Goal: Task Accomplishment & Management: Use online tool/utility

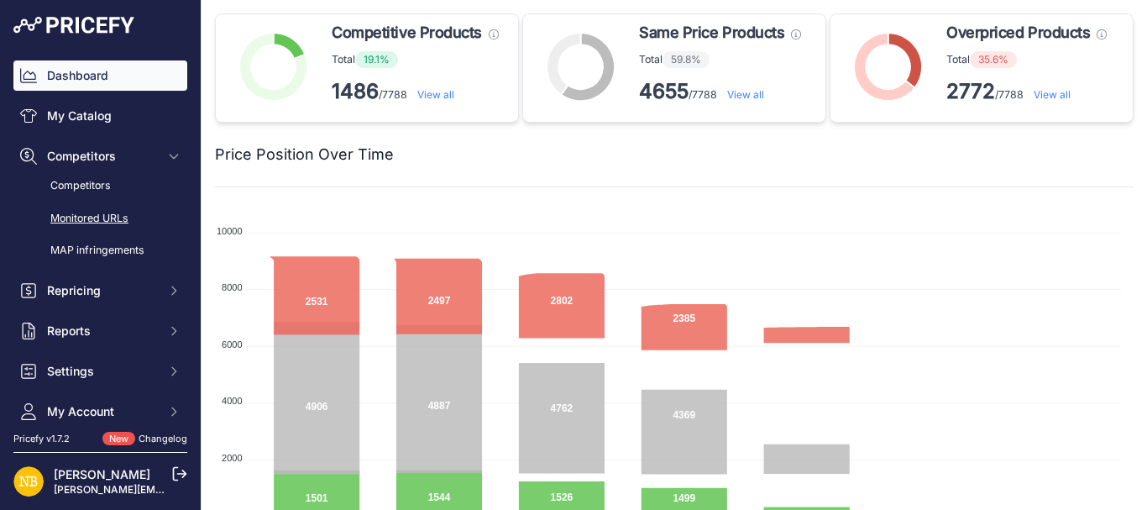
click at [75, 217] on link "Monitored URLs" at bounding box center [100, 218] width 174 height 29
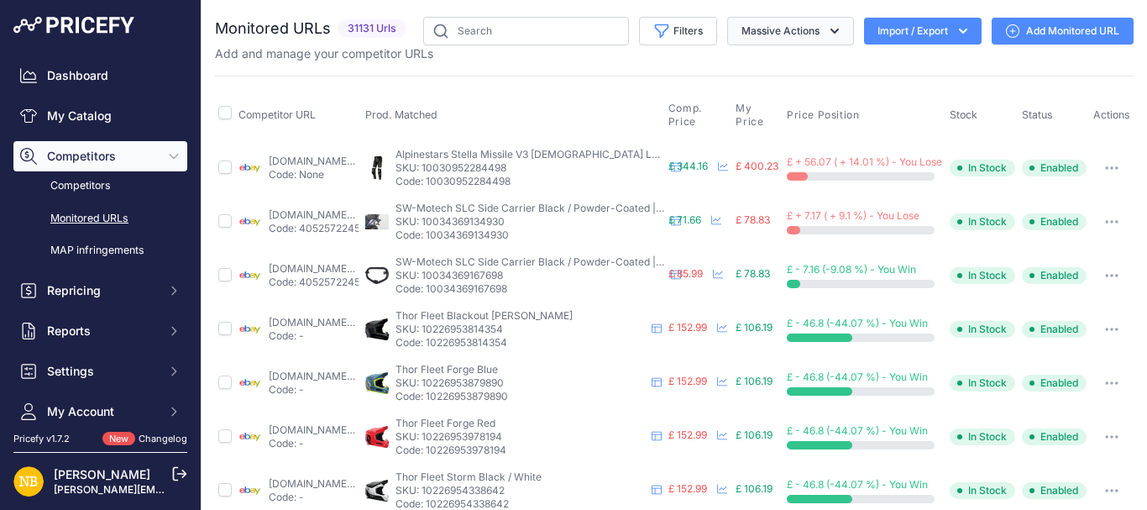
click at [735, 32] on button "Massive Actions" at bounding box center [790, 31] width 127 height 29
click at [681, 32] on button "Filters" at bounding box center [678, 31] width 78 height 29
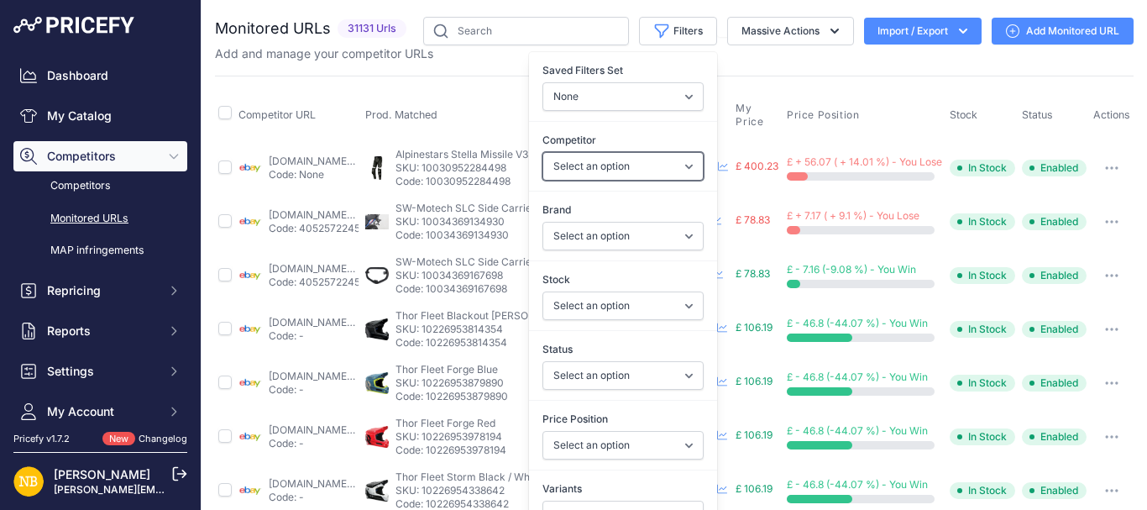
click at [574, 161] on select "Select an option [DOMAIN_NAME] [DOMAIN_NAME] [DOMAIN_NAME] [DOMAIN_NAME] [DOMAI…" at bounding box center [622, 166] width 161 height 29
select select "4341"
click at [542, 152] on select "Select an option [DOMAIN_NAME] [DOMAIN_NAME] [DOMAIN_NAME] [DOMAIN_NAME] [DOMAI…" at bounding box center [622, 166] width 161 height 29
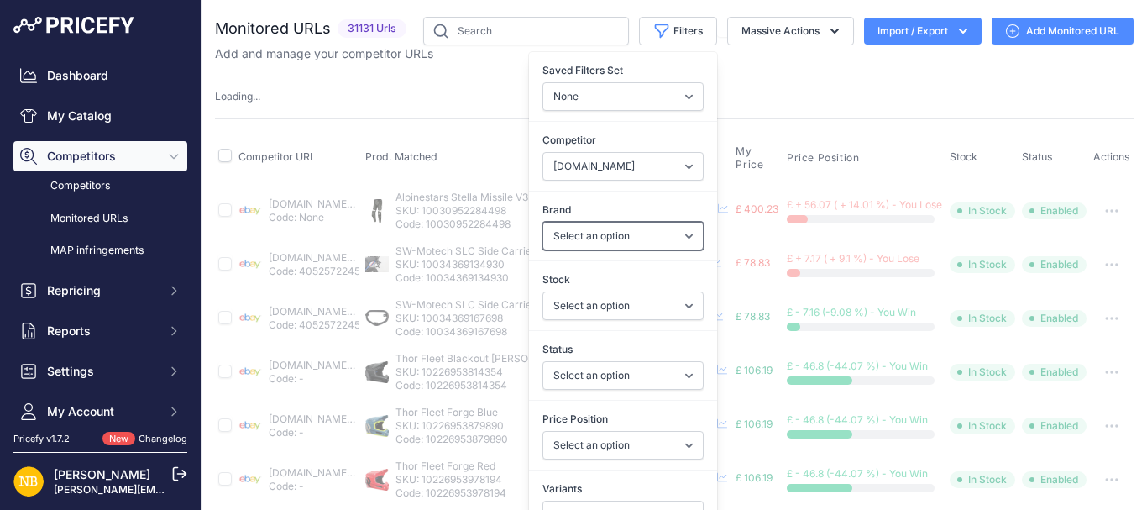
click at [557, 238] on select "Select an option 100% 13 And A Half Magazine AGV Airoh Ale Clothing Alpinestars…" at bounding box center [622, 236] width 161 height 29
select select "Schuberth"
click at [542, 222] on select "Select an option 100% 13 And A Half Magazine AGV Airoh Ale Clothing Alpinestars…" at bounding box center [622, 236] width 161 height 29
select select
select select "4341"
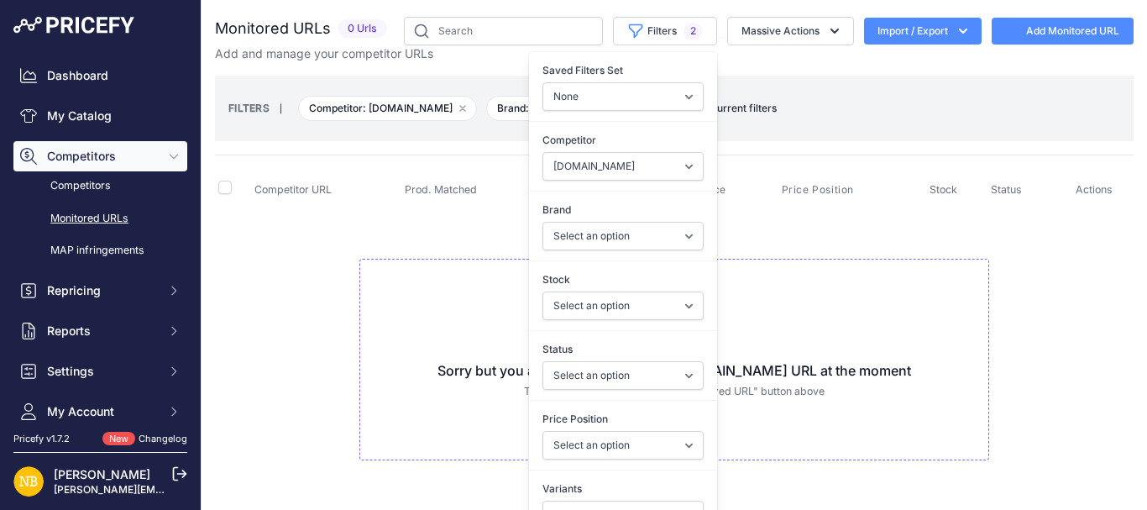
select select "Schuberth"
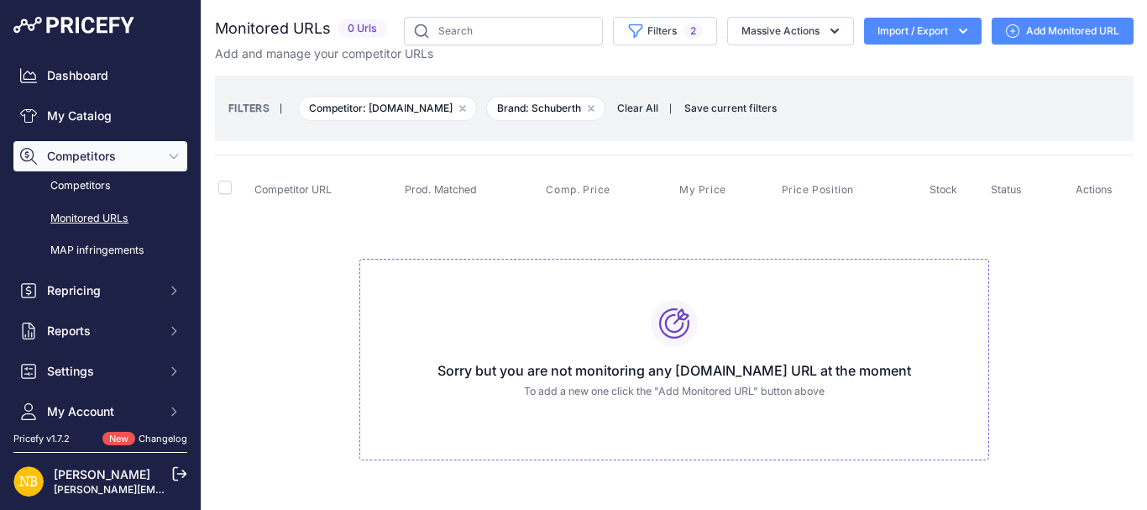
click at [381, 225] on td "Sorry but you are not monitoring any [DOMAIN_NAME] URL at the moment To add a n…" at bounding box center [674, 352] width 918 height 283
click at [650, 37] on button "Filters 2" at bounding box center [665, 31] width 104 height 29
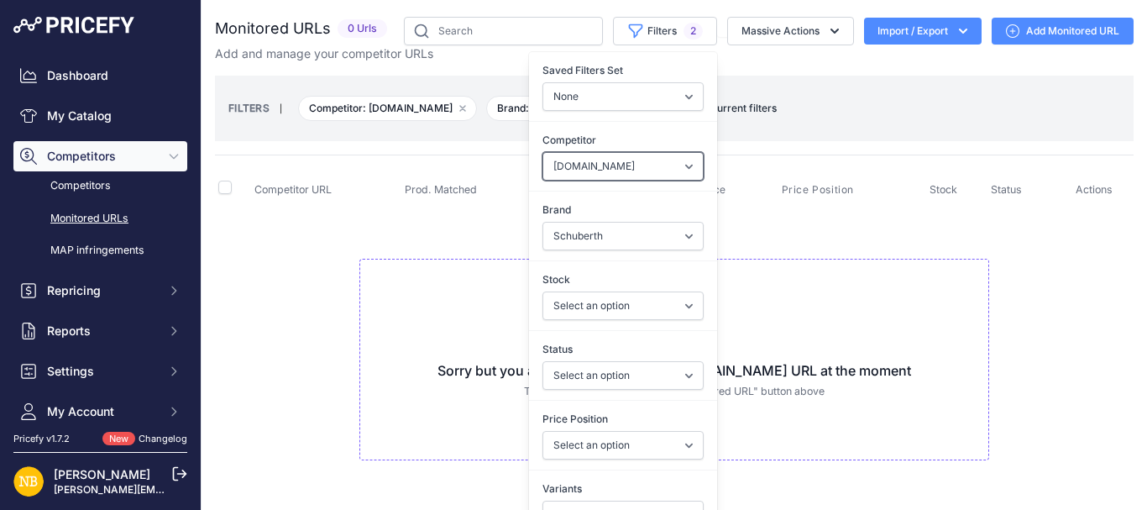
click at [594, 169] on select "Select an option [DOMAIN_NAME] [DOMAIN_NAME] [DOMAIN_NAME] [DOMAIN_NAME] [DOMAI…" at bounding box center [622, 166] width 161 height 29
select select "4354"
click at [542, 152] on select "Select an option [DOMAIN_NAME] [DOMAIN_NAME] [DOMAIN_NAME] [DOMAIN_NAME] [DOMAI…" at bounding box center [622, 166] width 161 height 29
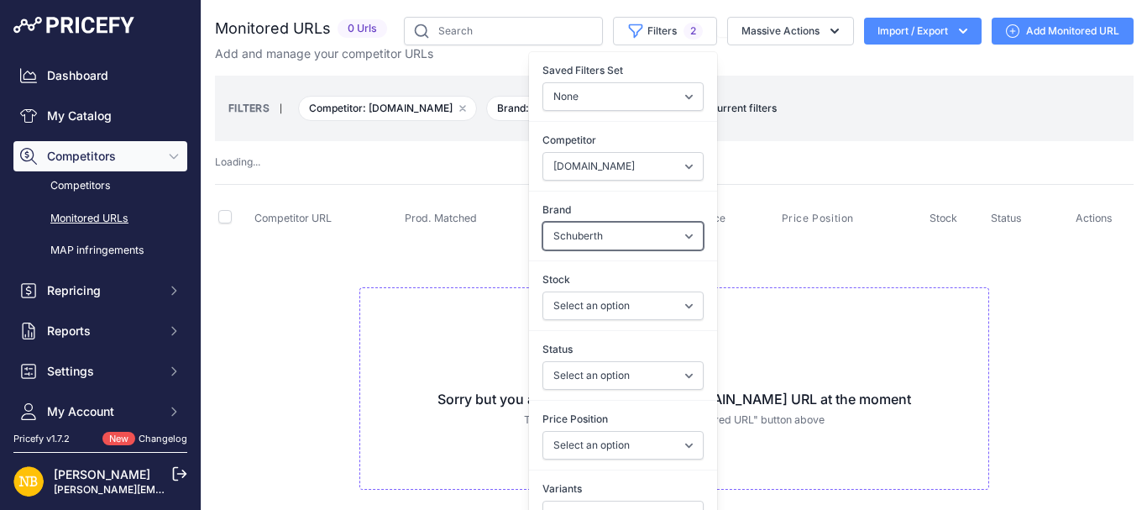
click at [557, 228] on select "Select an option 100% 13 And A Half Magazine AGV Airoh Ale Clothing Alpinestars…" at bounding box center [622, 236] width 161 height 29
select select "Forma"
click at [542, 222] on select "Select an option 100% 13 And A Half Magazine AGV Airoh Ale Clothing Alpinestars…" at bounding box center [622, 236] width 161 height 29
click at [379, 272] on td "Sorry but you are not monitoring any [DOMAIN_NAME] URL at the moment To add a n…" at bounding box center [674, 381] width 918 height 283
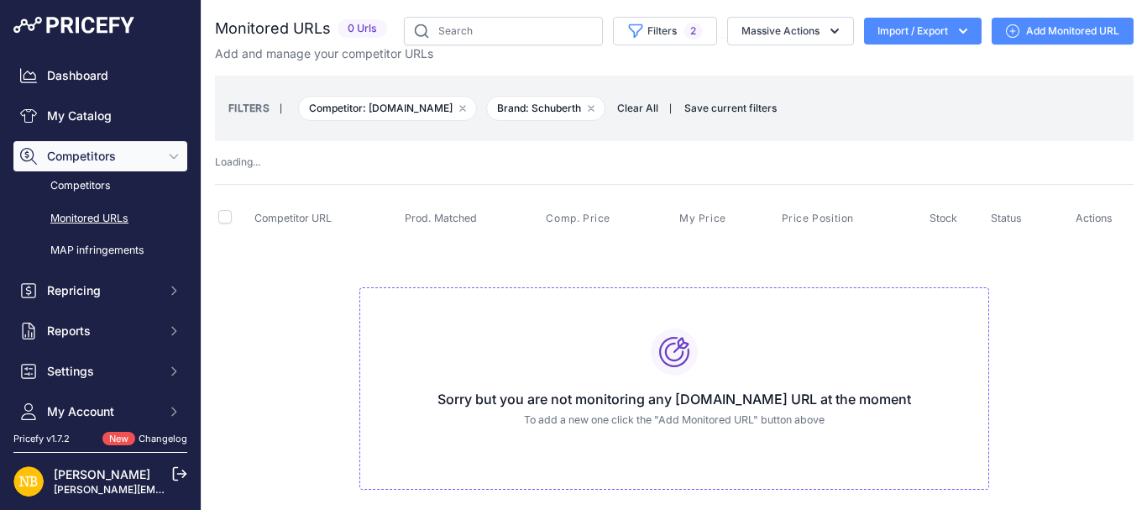
click at [431, 189] on div "Competitor URL Prod. Matched Comp. Price My Price" at bounding box center [674, 353] width 918 height 339
click at [381, 186] on div "Competitor URL Prod. Matched Comp. Price My Price" at bounding box center [674, 353] width 918 height 339
click at [628, 38] on button "Filters 2" at bounding box center [665, 31] width 104 height 29
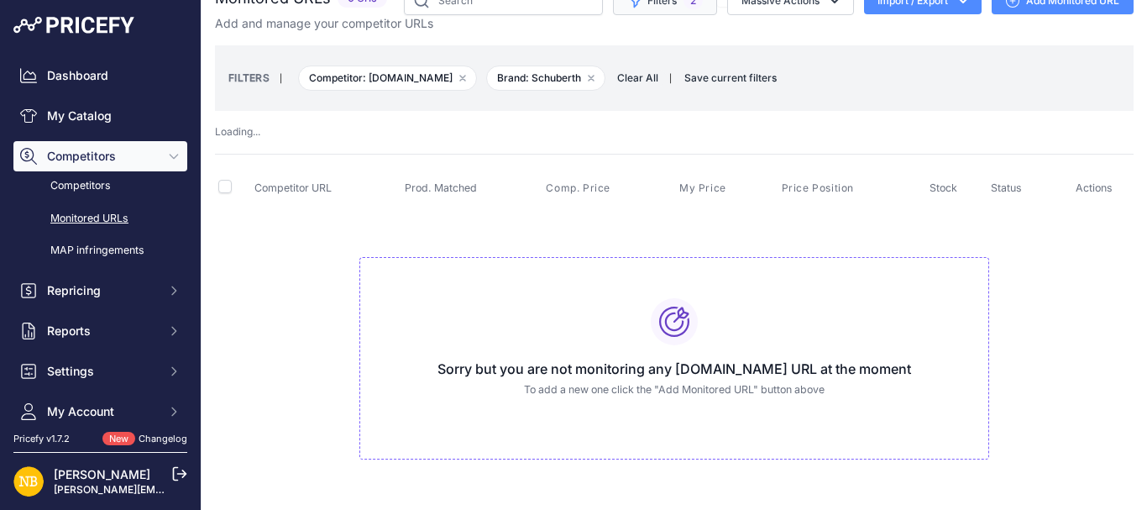
click at [683, 4] on span "2" at bounding box center [692, 0] width 19 height 17
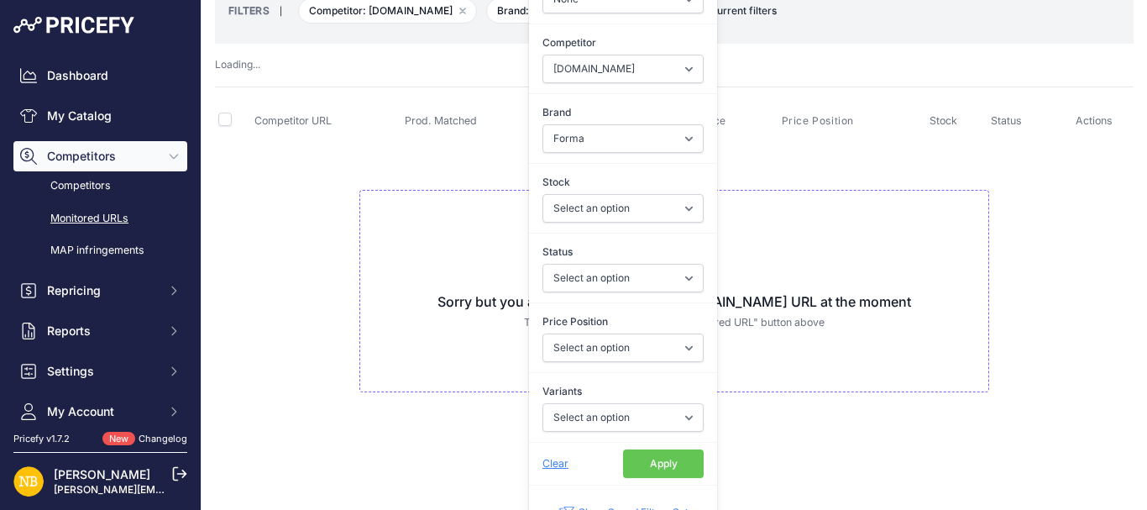
click at [636, 458] on button "Apply" at bounding box center [663, 463] width 81 height 29
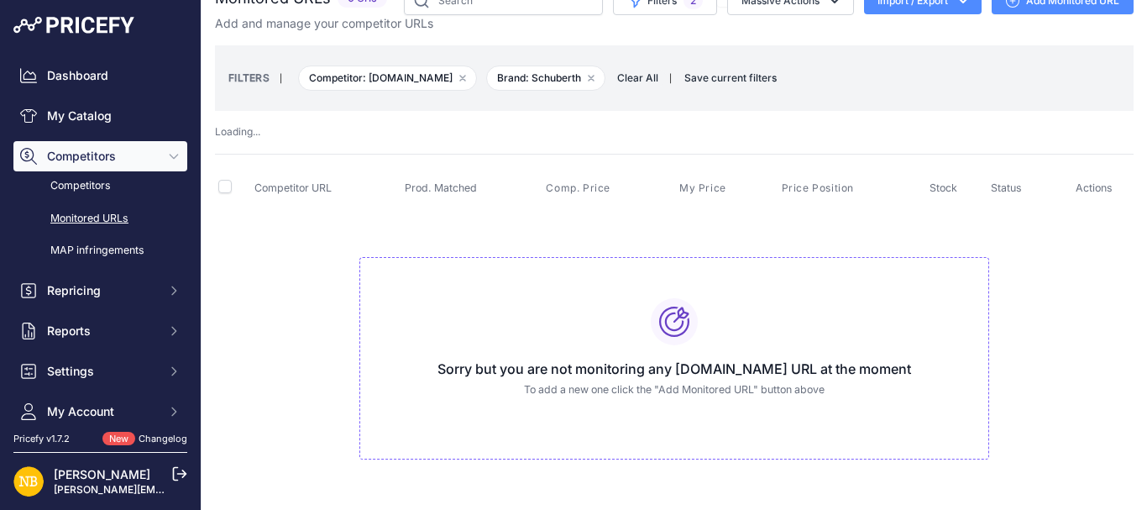
scroll to position [30, 0]
click at [390, 222] on td "Sorry but you are not monitoring any [DOMAIN_NAME] URL at the moment To add a n…" at bounding box center [674, 351] width 918 height 283
click at [379, 189] on th "Competitor URL" at bounding box center [326, 189] width 150 height 42
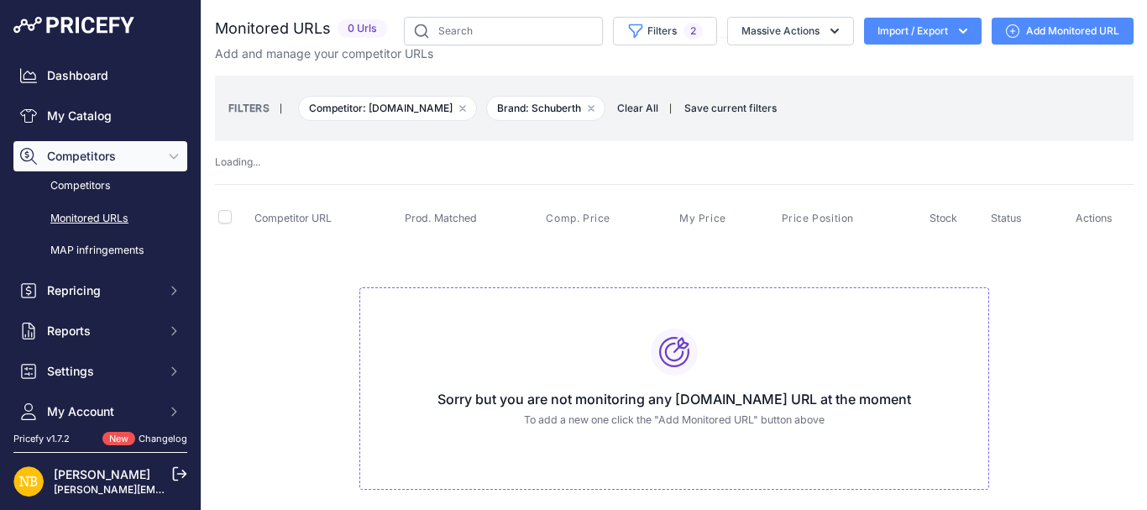
click at [471, 180] on div "Monitored URLs 0 Urls" at bounding box center [674, 270] width 918 height 506
click at [646, 34] on button "Filters 2" at bounding box center [665, 31] width 104 height 29
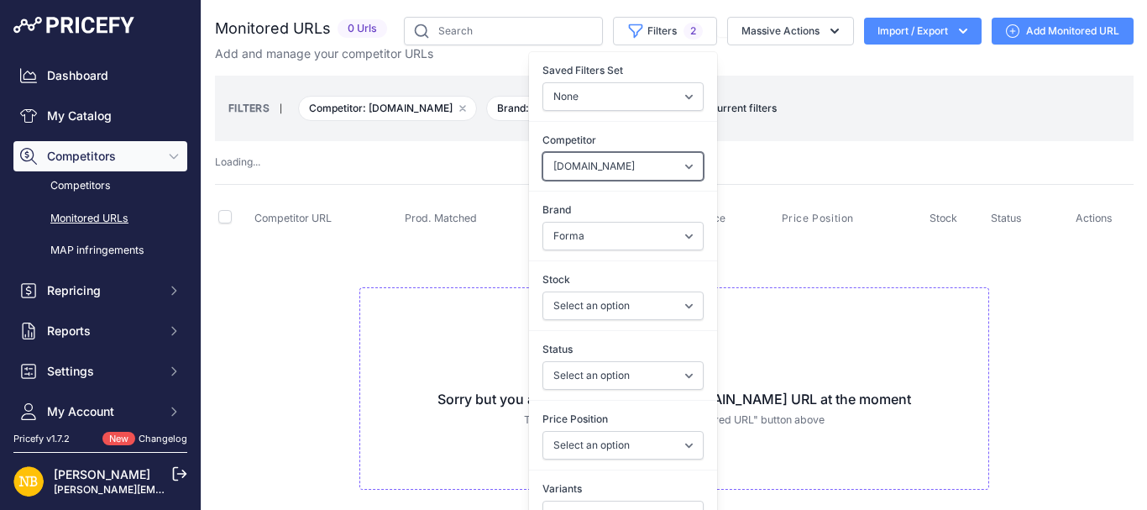
click at [641, 179] on select "Select an option [DOMAIN_NAME] [DOMAIN_NAME] [DOMAIN_NAME] [DOMAIN_NAME] [DOMAI…" at bounding box center [622, 166] width 161 height 29
click at [639, 172] on select "Select an option [DOMAIN_NAME] [DOMAIN_NAME] [DOMAIN_NAME] [DOMAIN_NAME] [DOMAI…" at bounding box center [622, 166] width 161 height 29
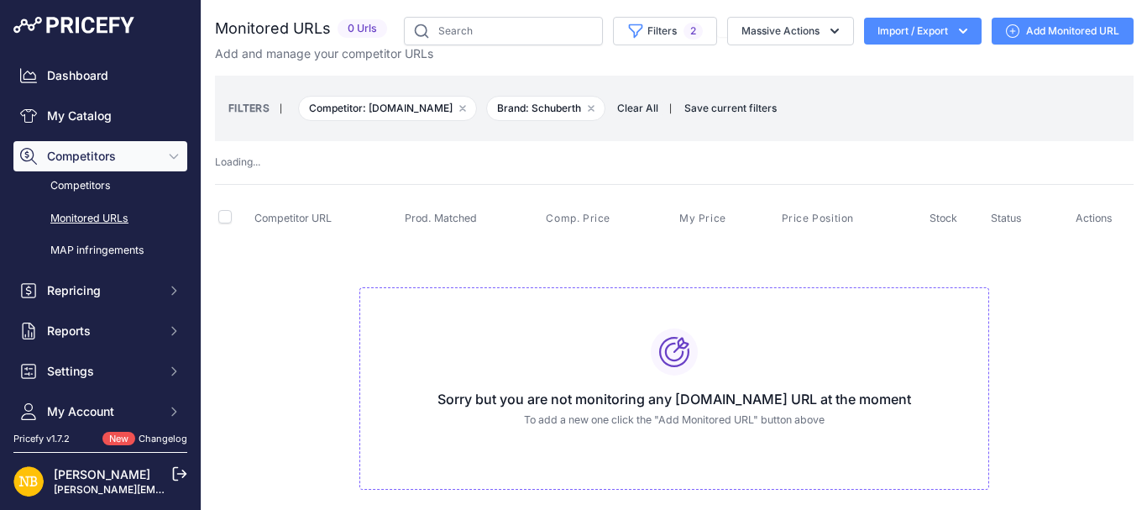
click at [876, 174] on div "Monitored URLs 0 Urls" at bounding box center [674, 270] width 918 height 506
click at [627, 32] on icon "button" at bounding box center [635, 31] width 17 height 17
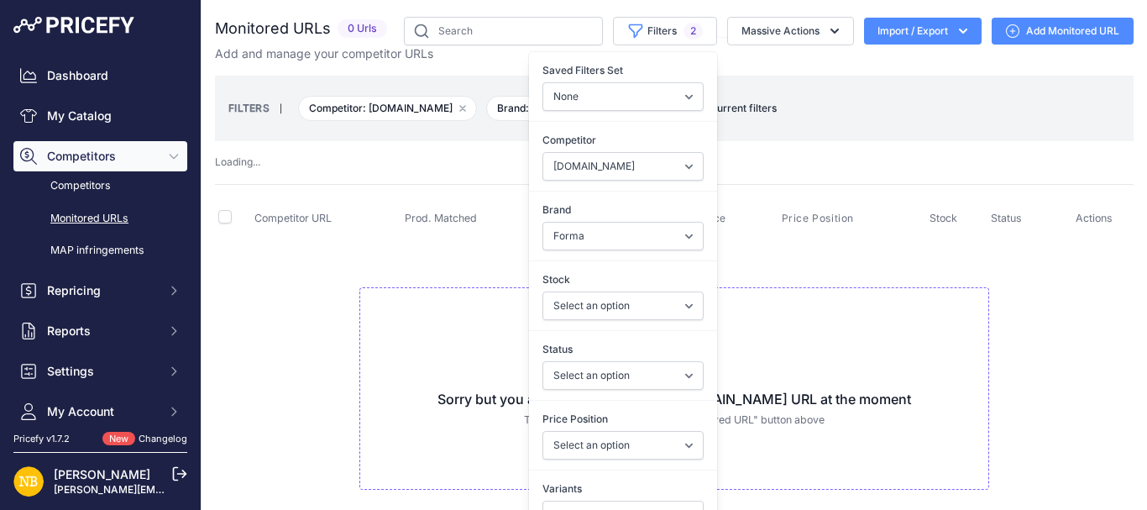
click at [1069, 158] on div "Loading ..." at bounding box center [674, 162] width 918 height 16
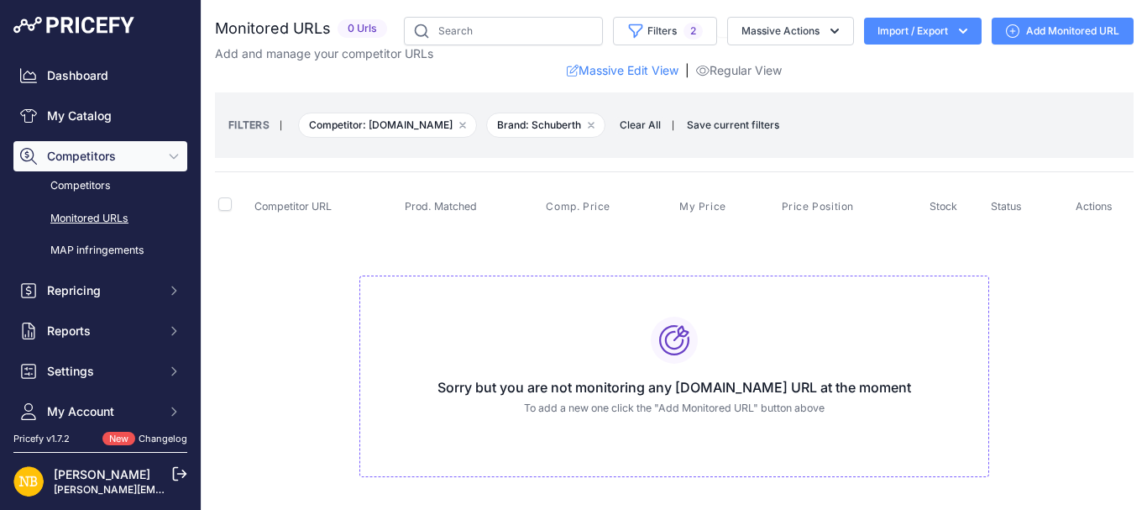
select select "4341"
select select "Schuberth"
click at [647, 26] on button "Filters 2" at bounding box center [665, 31] width 104 height 29
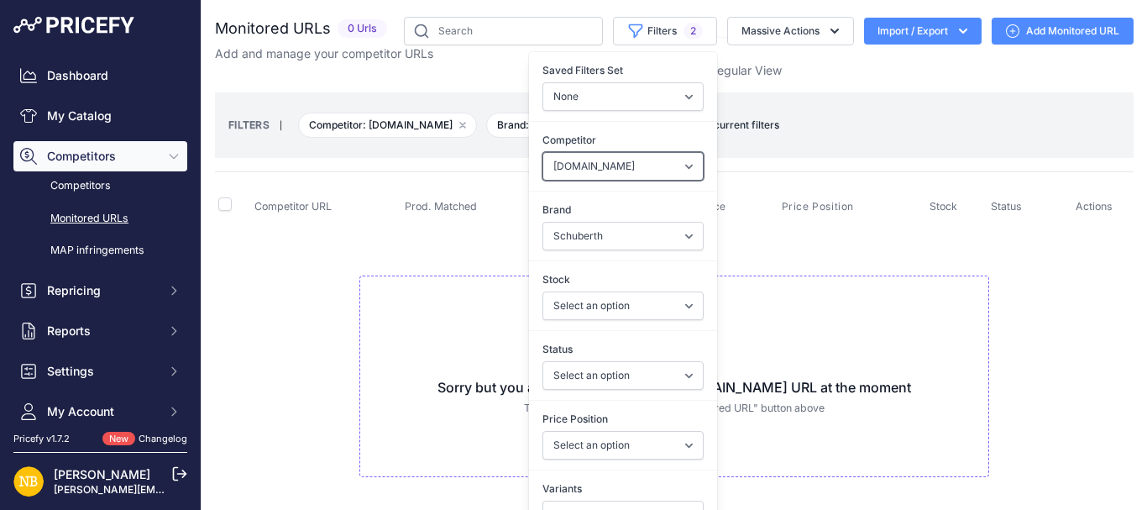
click at [569, 171] on select "Select an option [DOMAIN_NAME] [DOMAIN_NAME] [DOMAIN_NAME] [DOMAIN_NAME] [DOMAI…" at bounding box center [622, 166] width 161 height 29
select select "4354"
click at [542, 152] on select "Select an option [DOMAIN_NAME] [DOMAIN_NAME] [DOMAIN_NAME] [DOMAIN_NAME] [DOMAI…" at bounding box center [622, 166] width 161 height 29
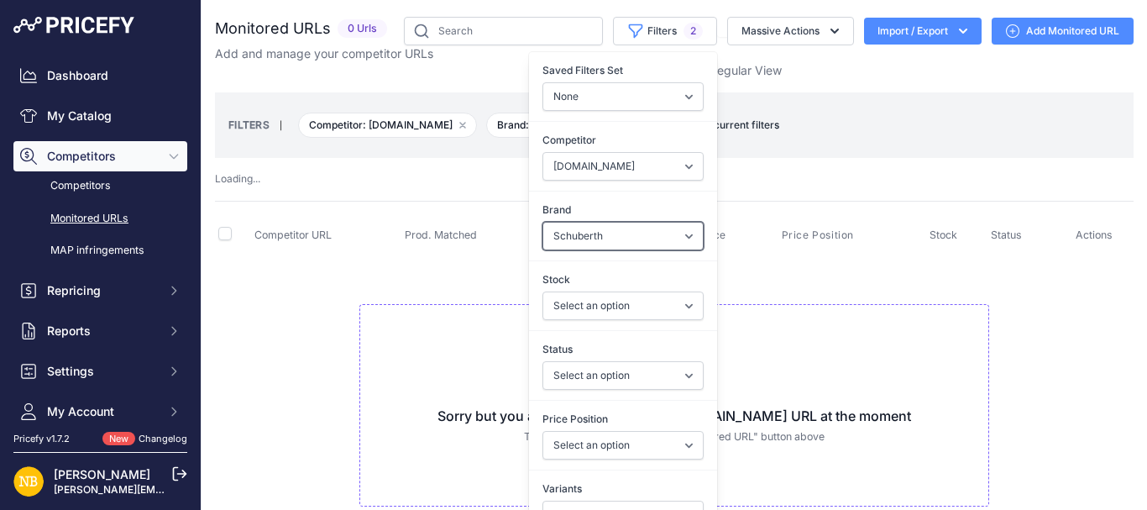
click at [572, 233] on select "Select an option 100% 13 And A Half Magazine AGV Airoh Ale Clothing Alpinestars…" at bounding box center [622, 236] width 161 height 29
select select "Forma"
click at [542, 222] on select "Select an option 100% 13 And A Half Magazine AGV Airoh Ale Clothing Alpinestars…" at bounding box center [622, 236] width 161 height 29
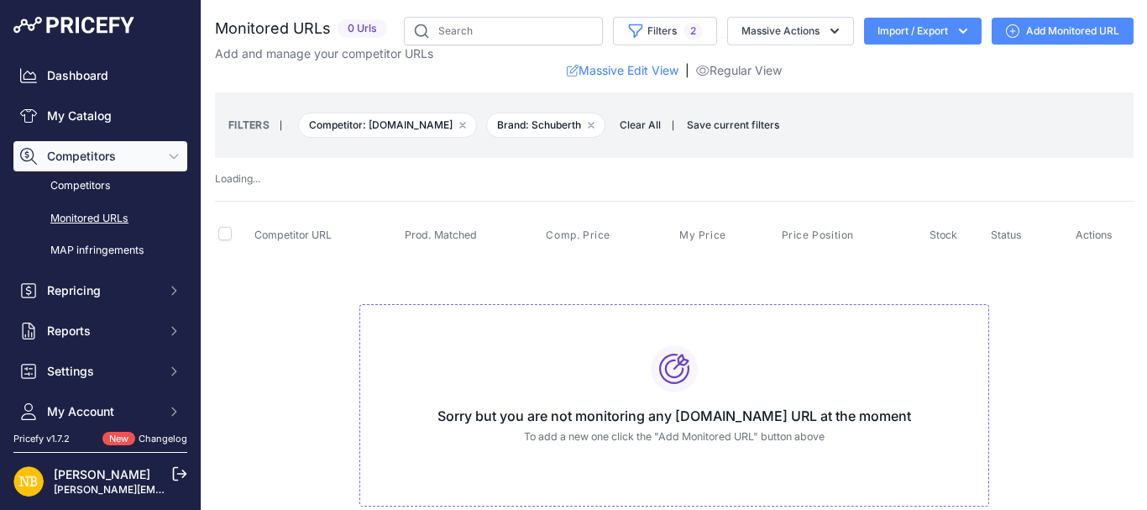
click at [390, 223] on th "Competitor URL" at bounding box center [326, 236] width 150 height 42
click at [663, 42] on button "Filters 2" at bounding box center [665, 31] width 104 height 29
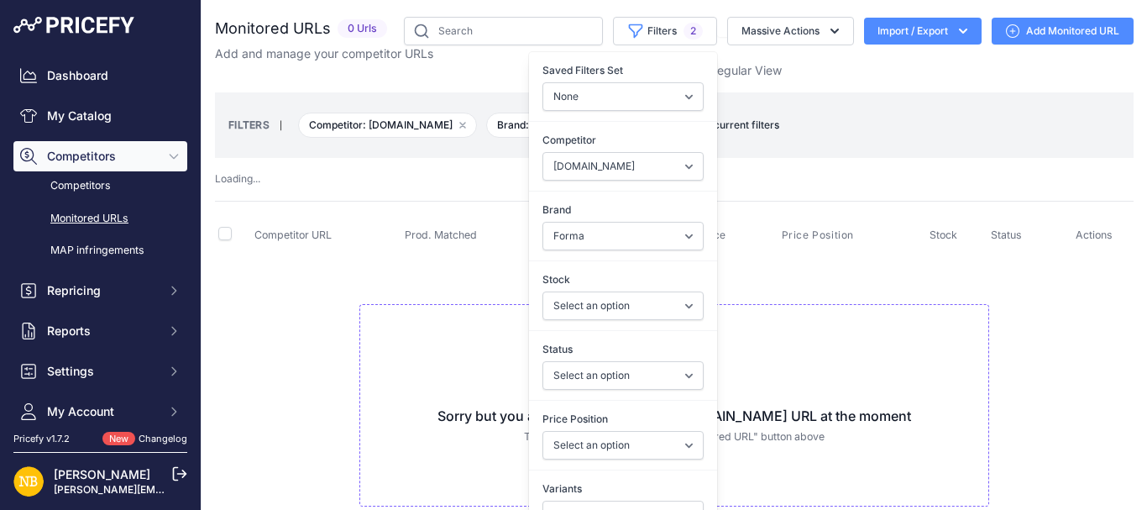
click at [378, 246] on th "Competitor URL" at bounding box center [326, 236] width 150 height 42
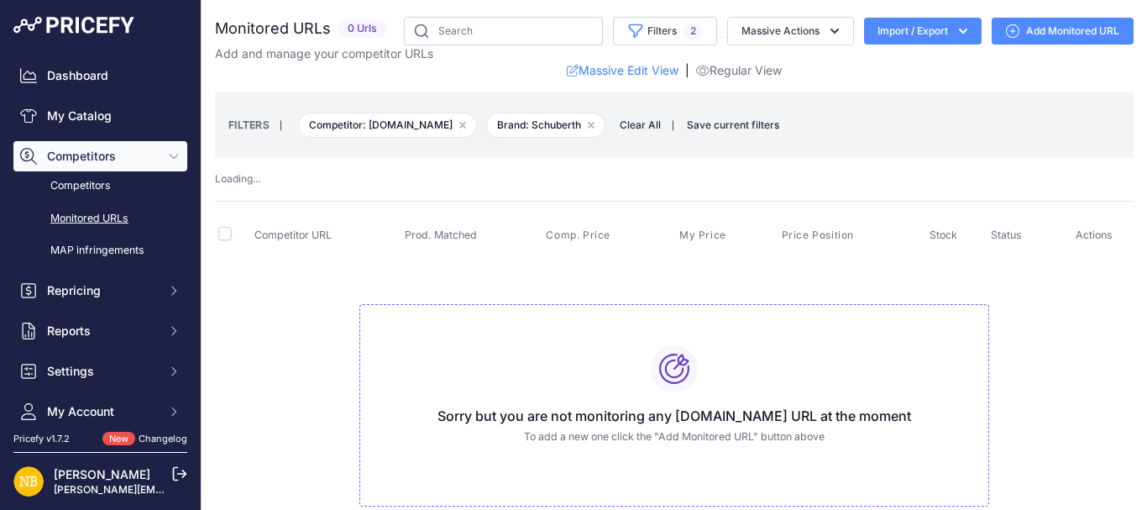
click at [559, 191] on div "Monitored URLs 0 Urls" at bounding box center [674, 278] width 918 height 523
click at [663, 126] on span "Clear All" at bounding box center [640, 125] width 58 height 17
click at [655, 129] on span "Clear All" at bounding box center [640, 125] width 58 height 17
select select "4354"
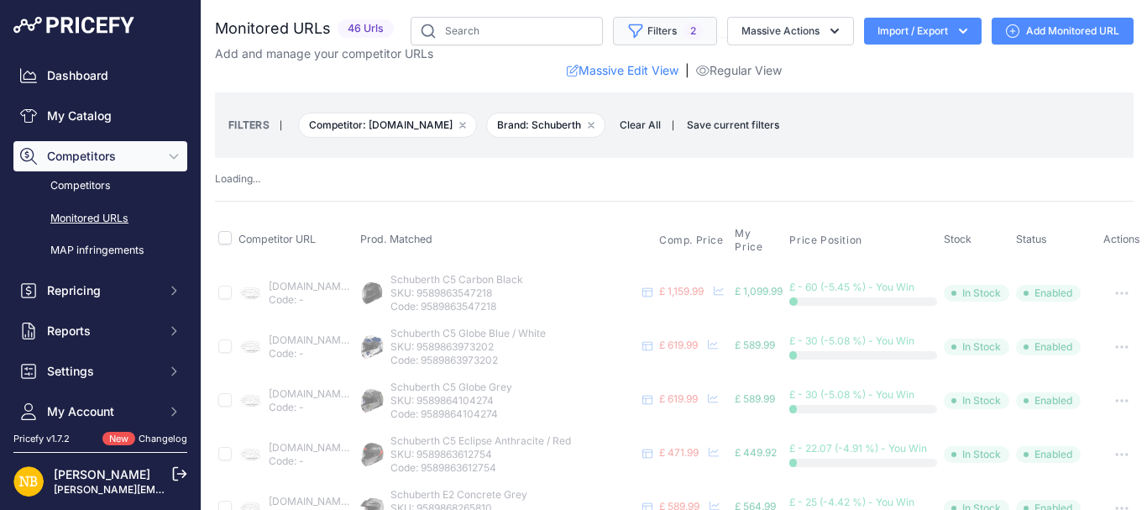
click at [644, 39] on button "Filters 2" at bounding box center [665, 31] width 104 height 29
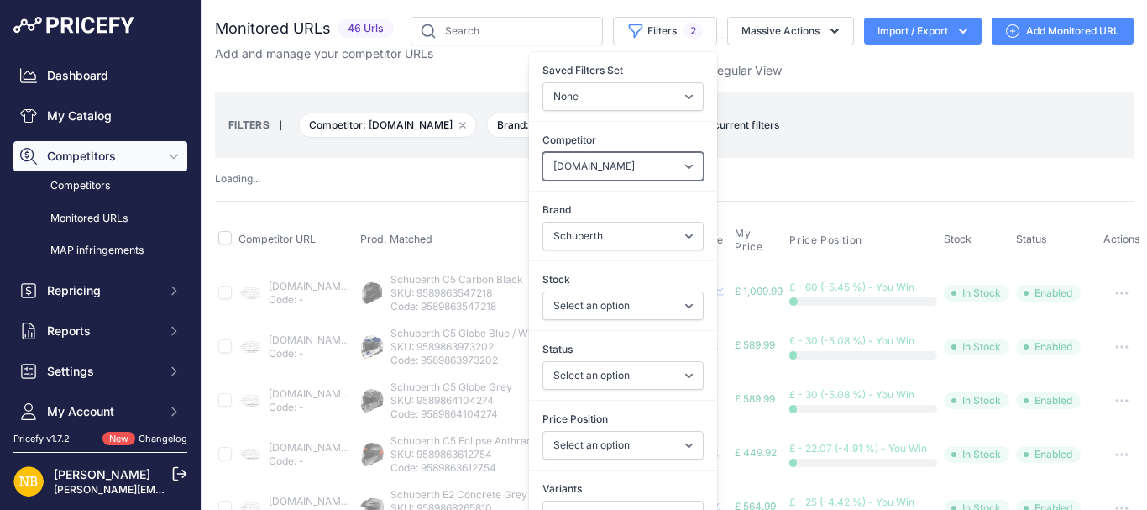
click at [589, 177] on select "Select an option ebay.co.uk asos.com sportsbikeshop.co.uk gearchangeonline.com …" at bounding box center [622, 166] width 161 height 29
click at [589, 172] on select "Select an option ebay.co.uk asos.com sportsbikeshop.co.uk gearchangeonline.com …" at bounding box center [622, 166] width 161 height 29
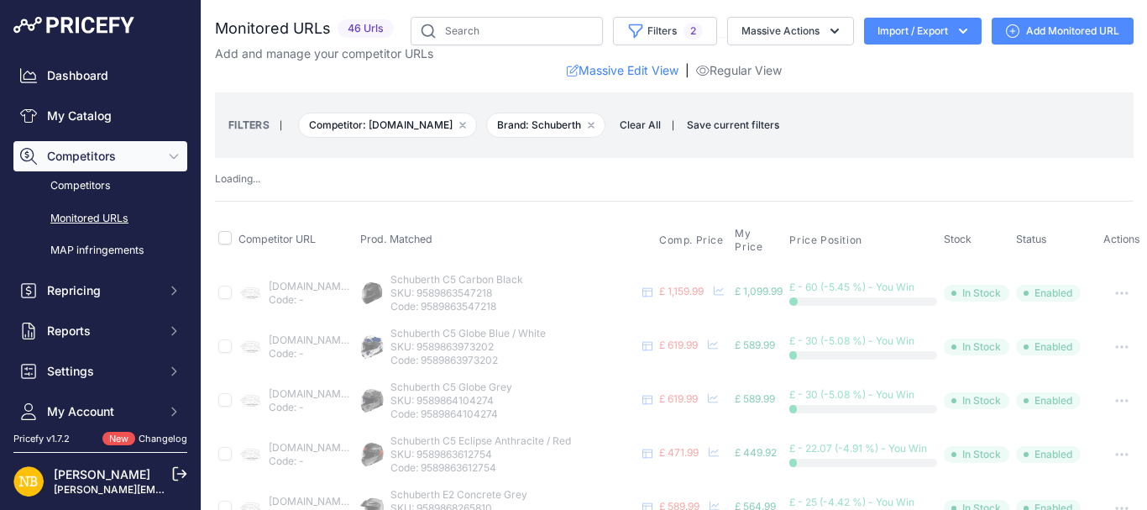
click at [337, 186] on div "Loading ..." at bounding box center [674, 179] width 918 height 16
click at [664, 28] on button "Filters 2" at bounding box center [665, 31] width 104 height 29
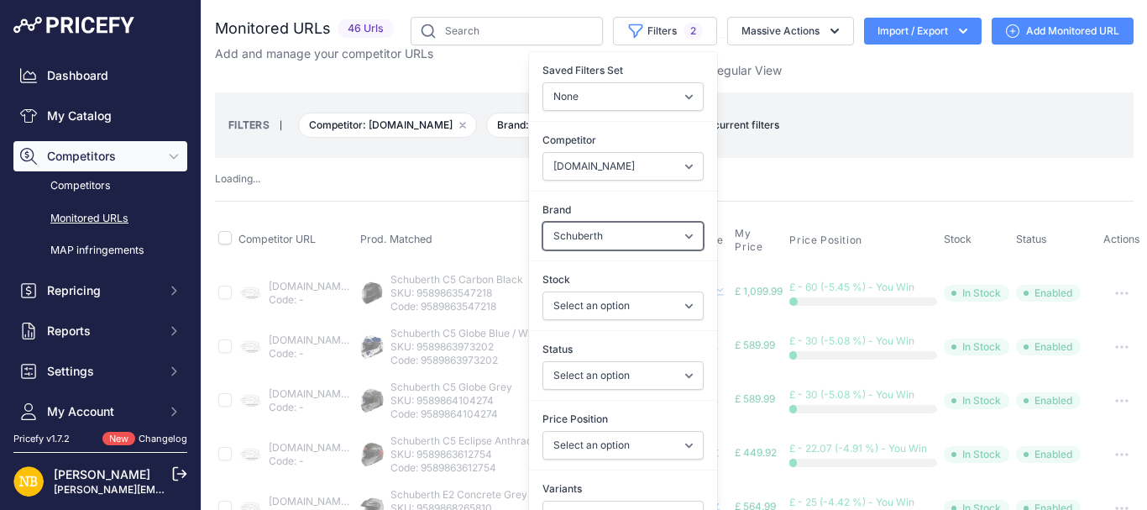
click at [568, 228] on select "Select an option 100% 13 And A Half Magazine AGV Airoh Ale Clothing Alpinestars…" at bounding box center [622, 236] width 161 height 29
select select "Forma"
click at [542, 222] on select "Select an option 100% 13 And A Half Magazine AGV Airoh Ale Clothing Alpinestars…" at bounding box center [622, 236] width 161 height 29
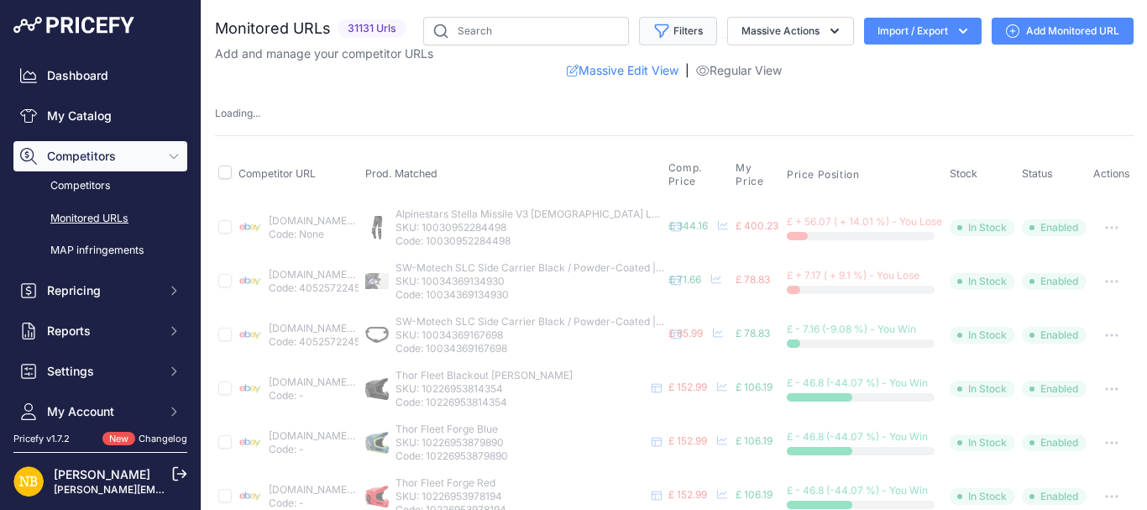
click at [657, 41] on button "Filters" at bounding box center [678, 31] width 78 height 29
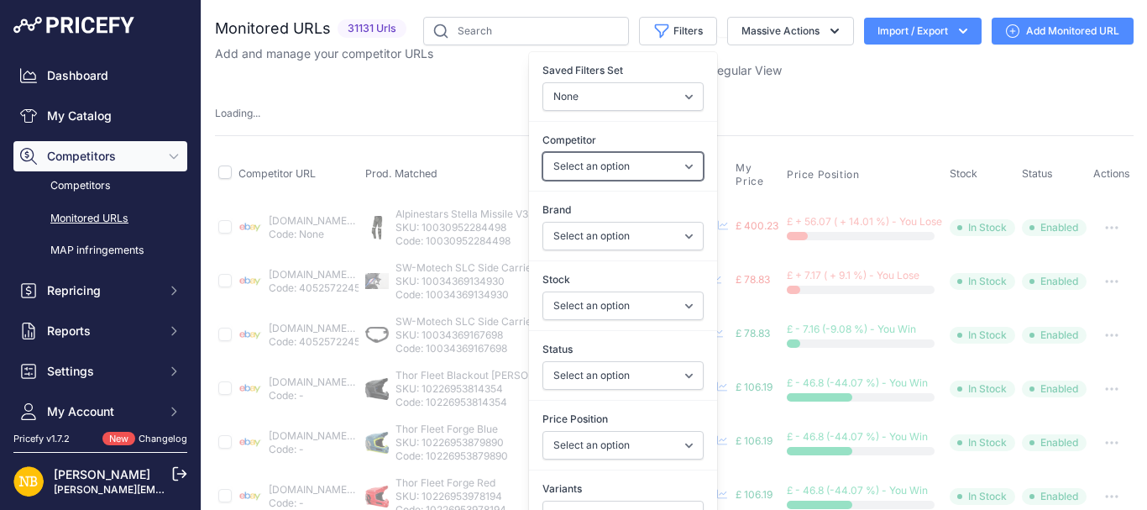
click at [587, 154] on select "Select an option [DOMAIN_NAME] [DOMAIN_NAME] [DOMAIN_NAME] [DOMAIN_NAME] [DOMAI…" at bounding box center [622, 166] width 161 height 29
select select "4354"
click at [542, 152] on select "Select an option [DOMAIN_NAME] [DOMAIN_NAME] [DOMAIN_NAME] [DOMAIN_NAME] [DOMAI…" at bounding box center [622, 166] width 161 height 29
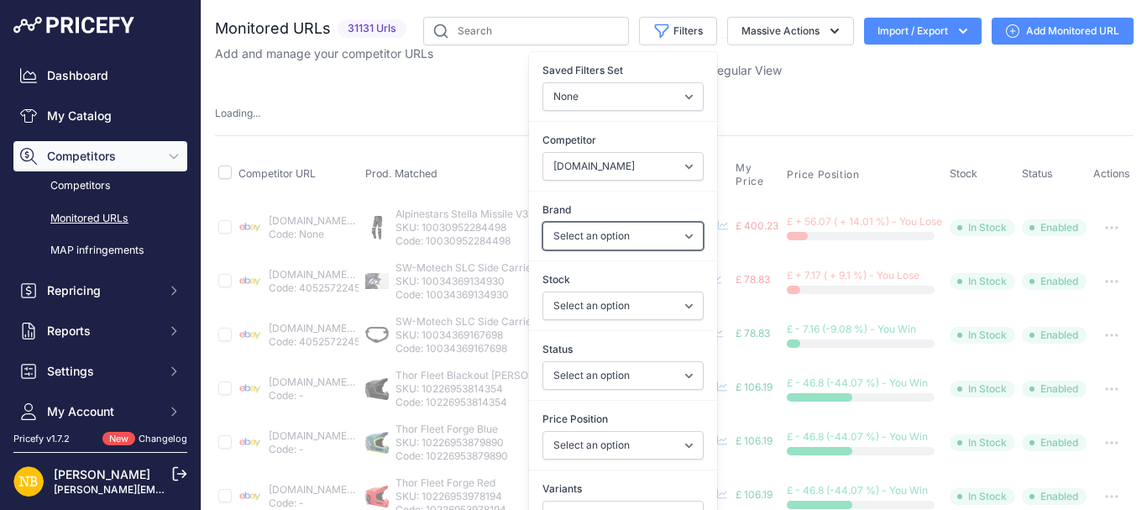
click at [570, 231] on select "Select an option 100% 13 And A Half Magazine AGV Airoh Ale Clothing Alpinestars…" at bounding box center [622, 236] width 161 height 29
select select "Forma"
click at [542, 222] on select "Select an option 100% 13 And A Half Magazine AGV Airoh Ale Clothing Alpinestars…" at bounding box center [622, 236] width 161 height 29
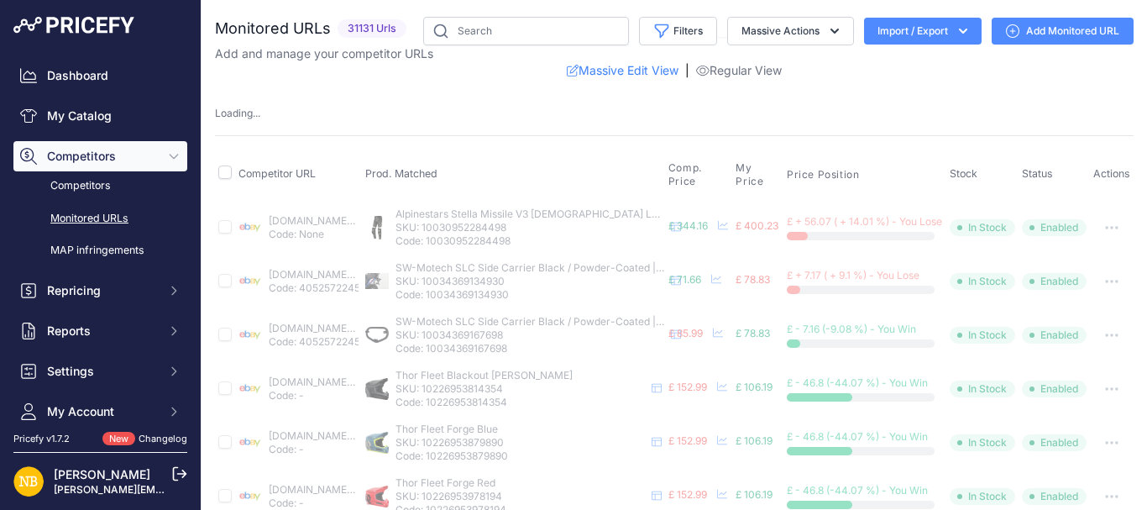
click at [362, 154] on th "Competitor URL" at bounding box center [298, 174] width 127 height 51
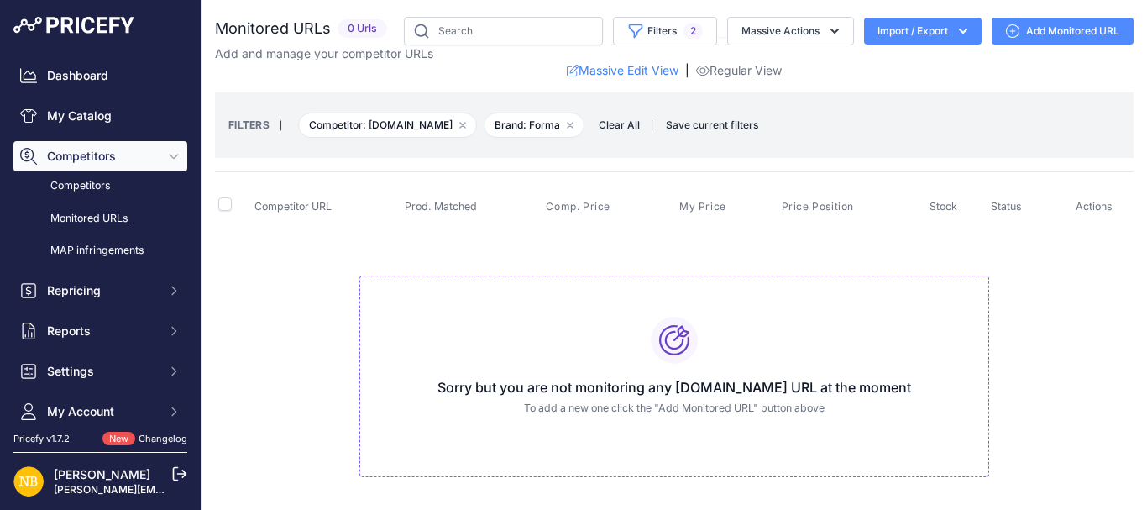
click at [1050, 313] on td "Sorry but you are not monitoring any motolegends.com URL at the moment To add a…" at bounding box center [674, 369] width 918 height 283
click at [629, 34] on button "Filters 2" at bounding box center [665, 31] width 104 height 29
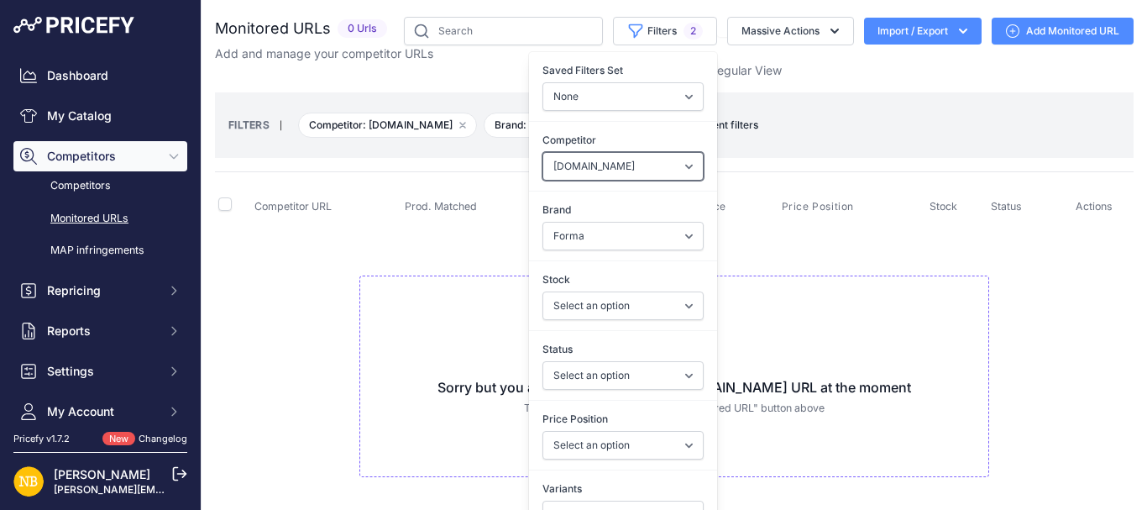
click at [586, 163] on select "Select an option [DOMAIN_NAME] [DOMAIN_NAME] [DOMAIN_NAME] [DOMAIN_NAME] [DOMAI…" at bounding box center [622, 166] width 161 height 29
select select "15386"
click at [542, 152] on select "Select an option [DOMAIN_NAME] [DOMAIN_NAME] [DOMAIN_NAME] [DOMAIN_NAME] [DOMAI…" at bounding box center [622, 166] width 161 height 29
click at [861, 265] on td "Sorry but you are not monitoring any atmotocross.com URL at the moment To add a…" at bounding box center [674, 369] width 918 height 283
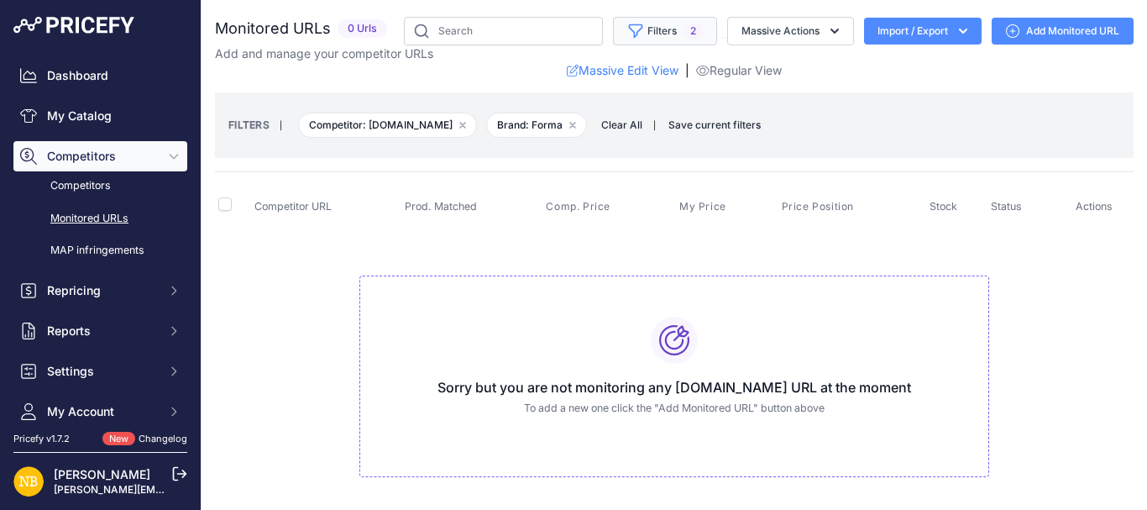
click at [654, 30] on button "Filters 2" at bounding box center [665, 31] width 104 height 29
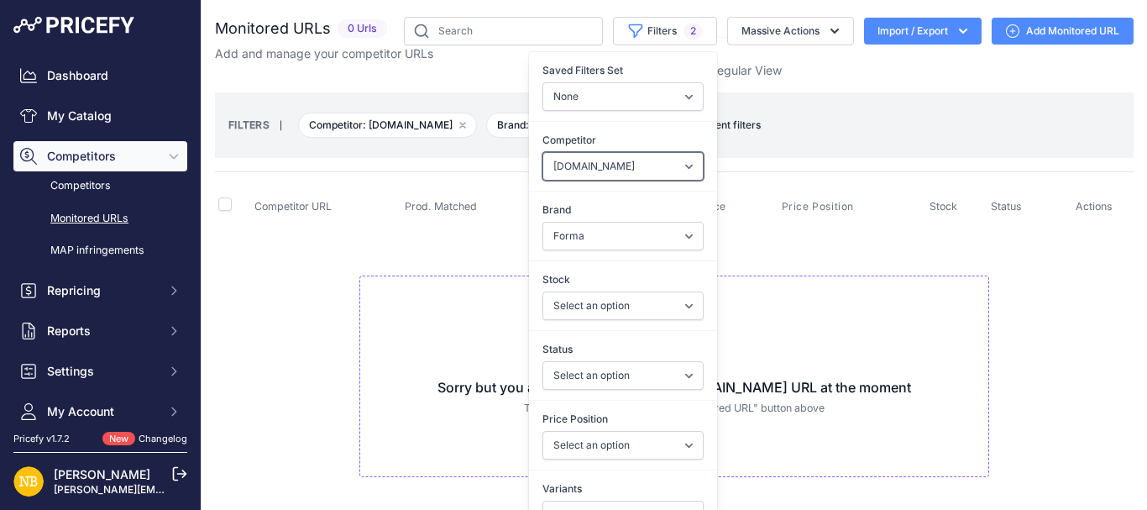
click at [590, 165] on select "Select an option [DOMAIN_NAME] [DOMAIN_NAME] [DOMAIN_NAME] [DOMAIN_NAME] [DOMAI…" at bounding box center [622, 166] width 161 height 29
select select "4354"
click at [542, 152] on select "Select an option [DOMAIN_NAME] [DOMAIN_NAME] [DOMAIN_NAME] [DOMAIN_NAME] [DOMAI…" at bounding box center [622, 166] width 161 height 29
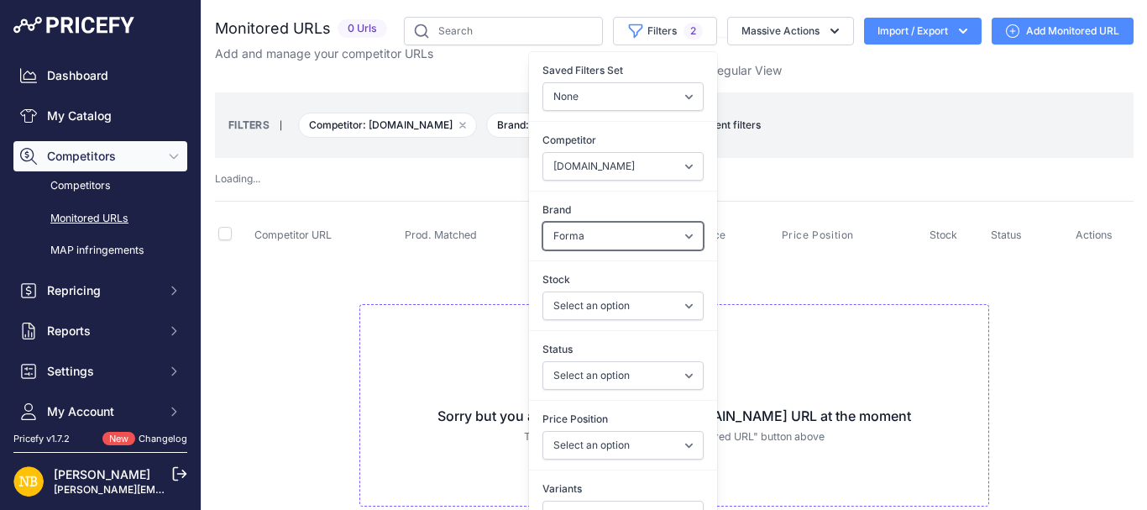
click at [575, 243] on select "Select an option 100% 13 And A Half Magazine AGV Airoh Ale Clothing Alpinestars…" at bounding box center [622, 236] width 161 height 29
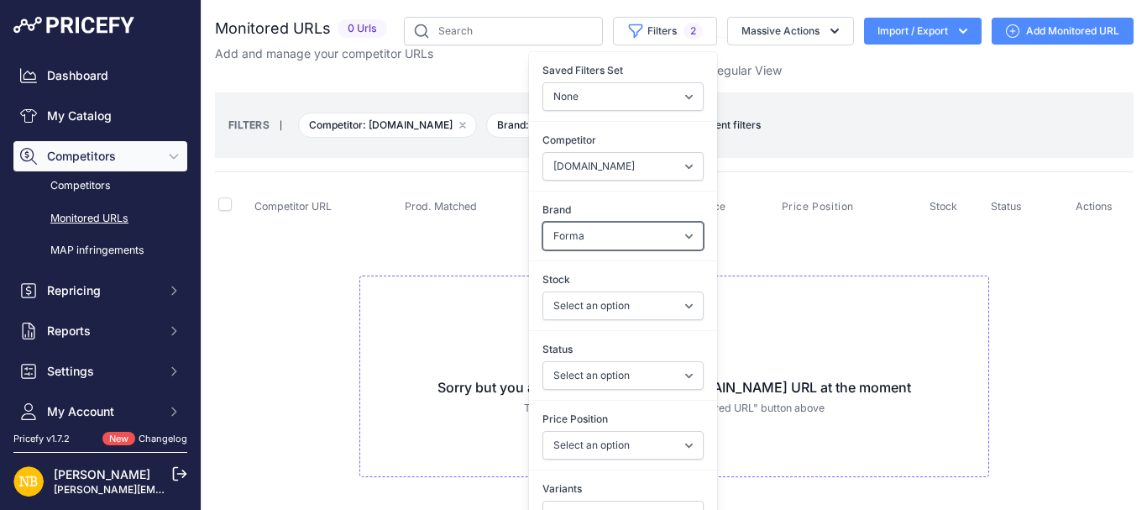
select select "Macna"
click at [542, 222] on select "Select an option 100% 13 And A Half Magazine AGV Airoh Ale Clothing Alpinestars…" at bounding box center [622, 236] width 161 height 29
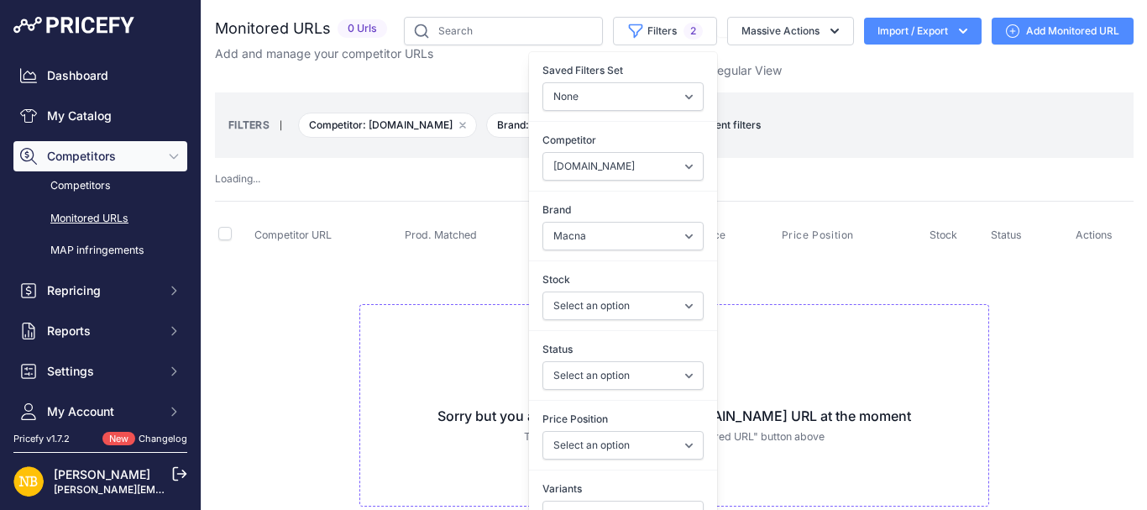
click at [461, 259] on td "Sorry but you are not monitoring any motolegends.com URL at the moment To add a…" at bounding box center [674, 398] width 918 height 283
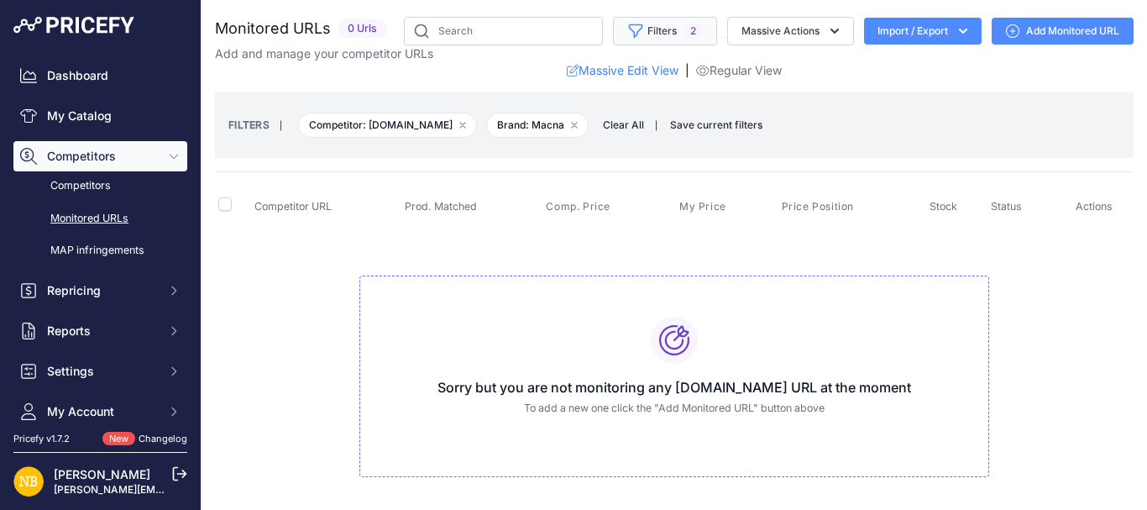
click at [651, 33] on button "Filters 2" at bounding box center [665, 31] width 104 height 29
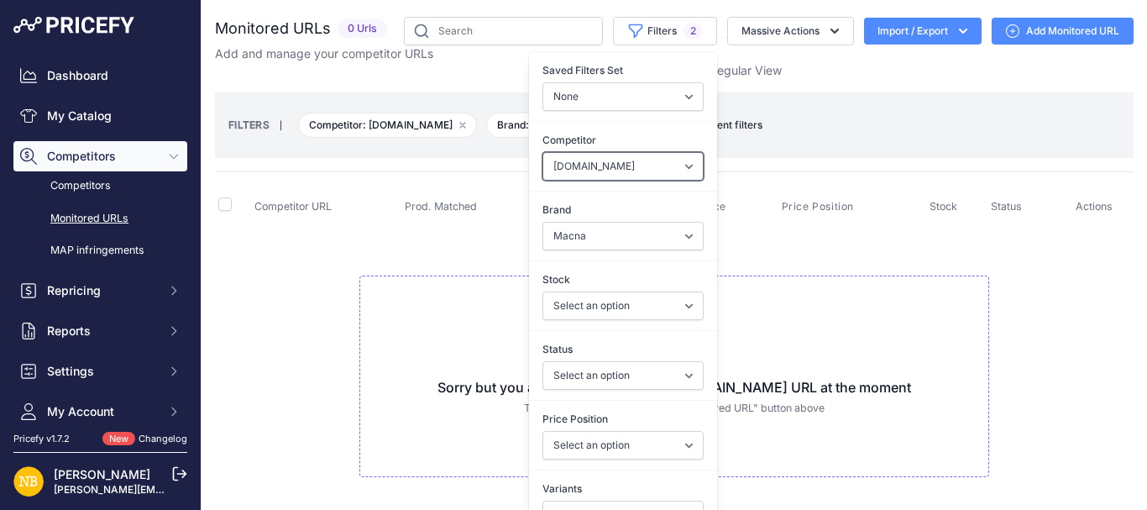
click at [589, 171] on select "Select an option [DOMAIN_NAME] [DOMAIN_NAME] [DOMAIN_NAME] [DOMAIN_NAME] [DOMAI…" at bounding box center [622, 166] width 161 height 29
select select "4347"
click at [542, 152] on select "Select an option [DOMAIN_NAME] [DOMAIN_NAME] [DOMAIN_NAME] [DOMAIN_NAME] [DOMAI…" at bounding box center [622, 166] width 161 height 29
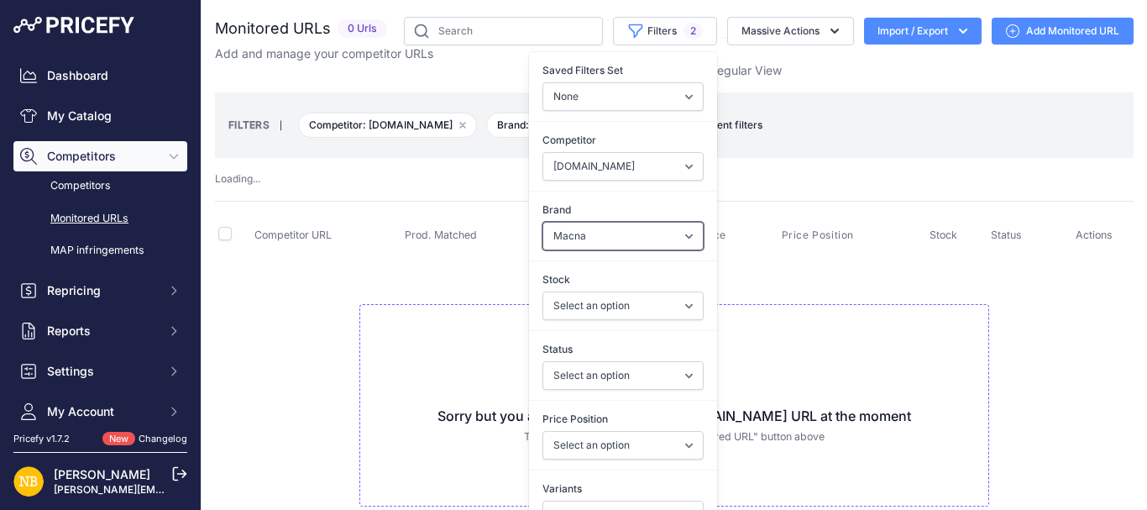
click at [565, 236] on select "Select an option 100% 13 And A Half Magazine AGV Airoh Ale Clothing Alpinestars…" at bounding box center [622, 236] width 161 height 29
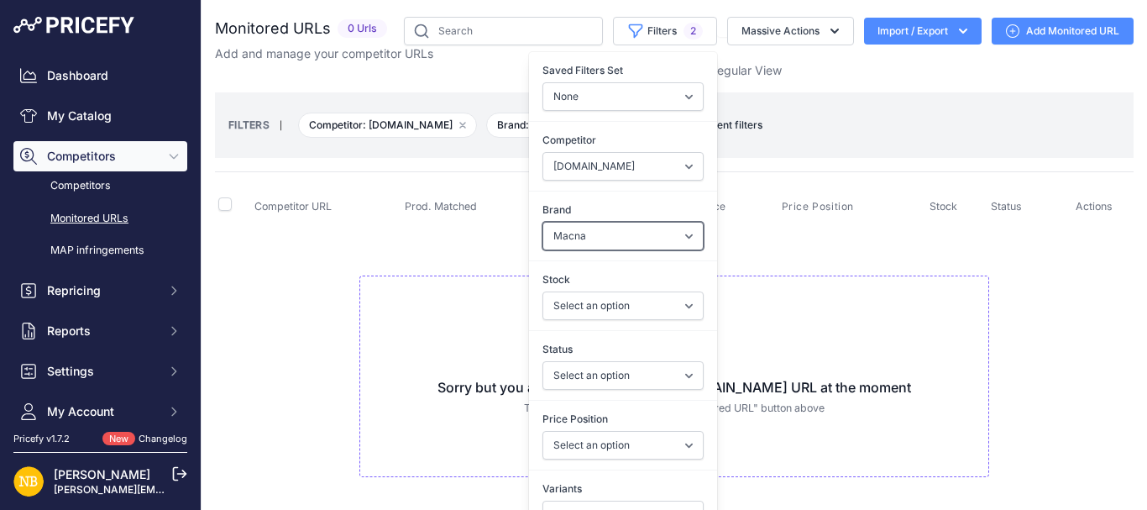
select select "Nexx"
click at [542, 222] on select "Select an option 100% 13 And A Half Magazine AGV Airoh Ale Clothing Alpinestars…" at bounding box center [622, 236] width 161 height 29
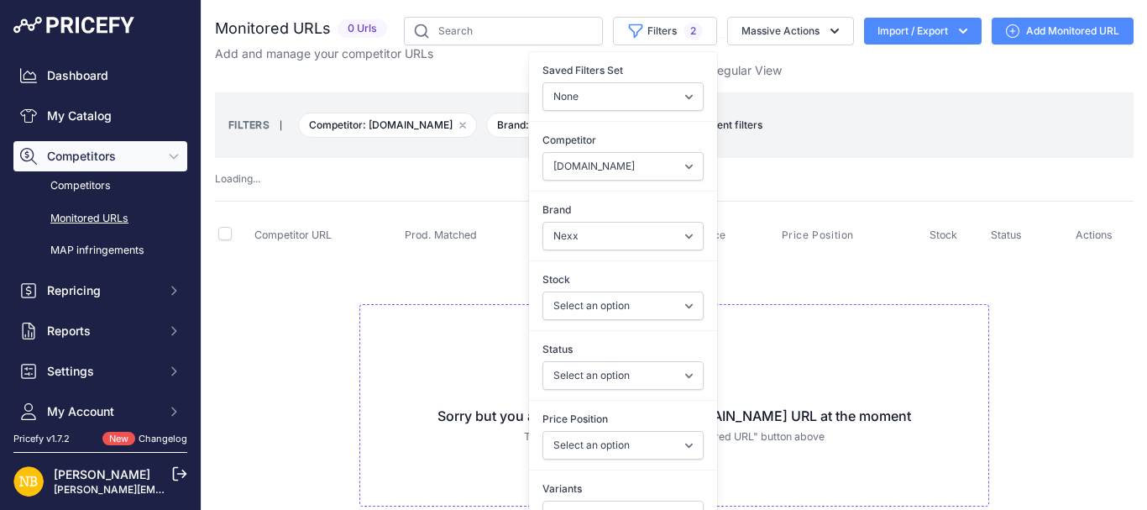
click at [388, 244] on th "Competitor URL" at bounding box center [326, 236] width 150 height 42
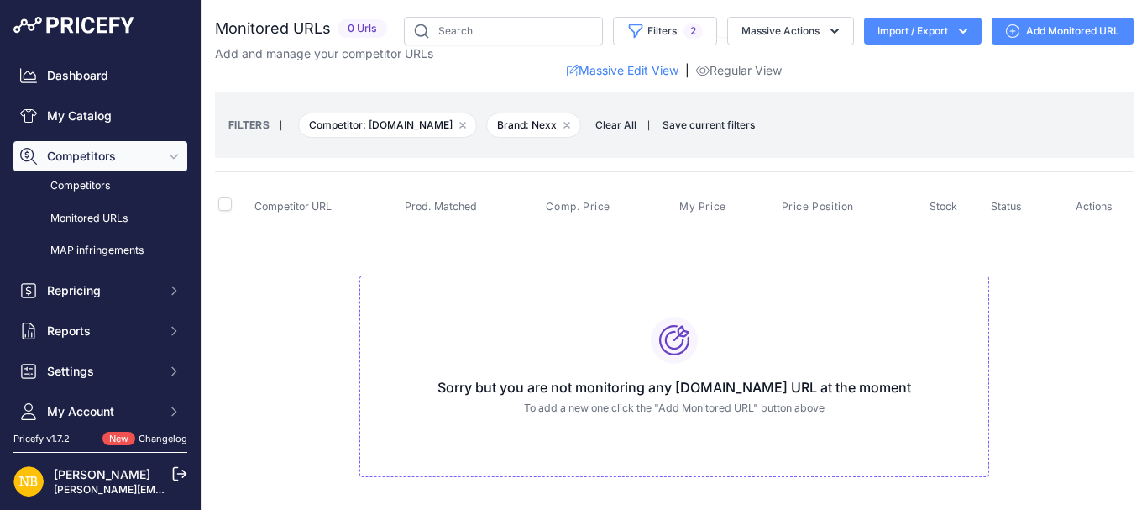
click at [626, 126] on span "Clear All" at bounding box center [616, 125] width 58 height 17
